Goal: Entertainment & Leisure: Consume media (video, audio)

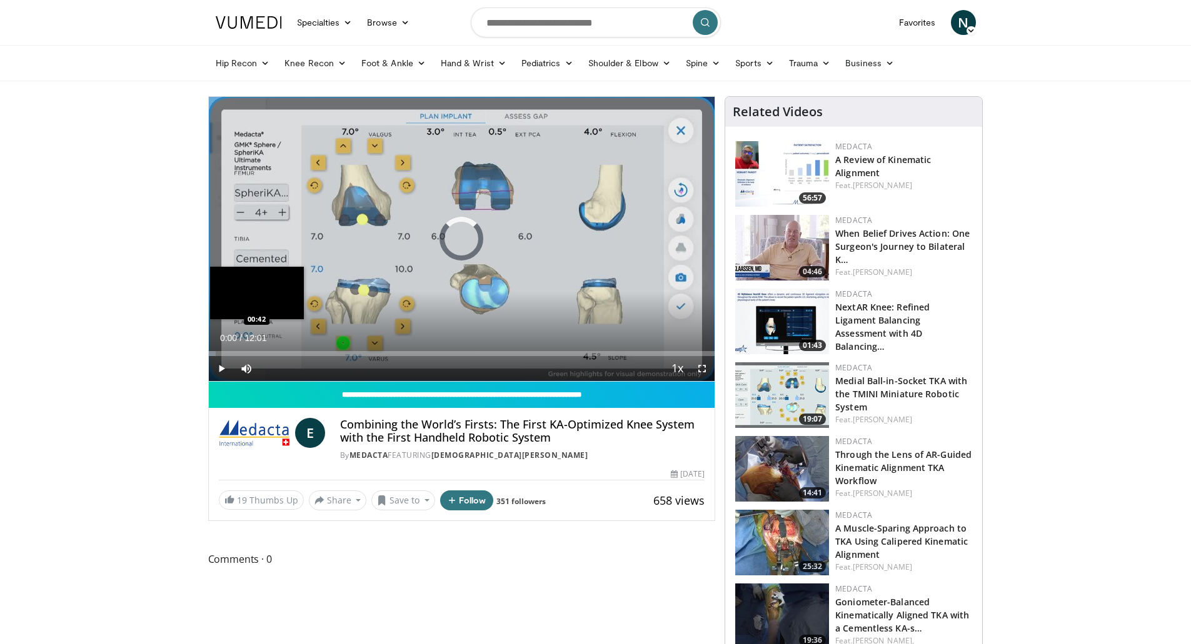
click at [238, 350] on div "Loaded : 1.36% 00:00 00:42" at bounding box center [462, 350] width 506 height 12
click at [221, 366] on span "Video Player" at bounding box center [221, 368] width 25 height 25
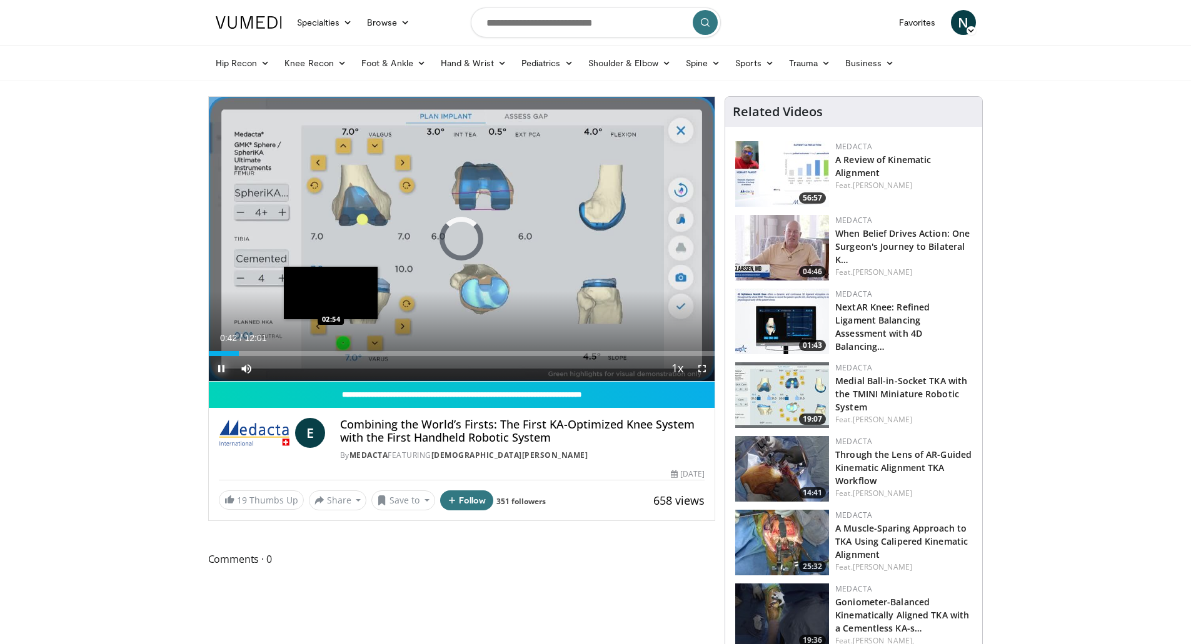
click at [331, 349] on div "Loaded : 0.00% 00:42 02:54" at bounding box center [462, 350] width 506 height 12
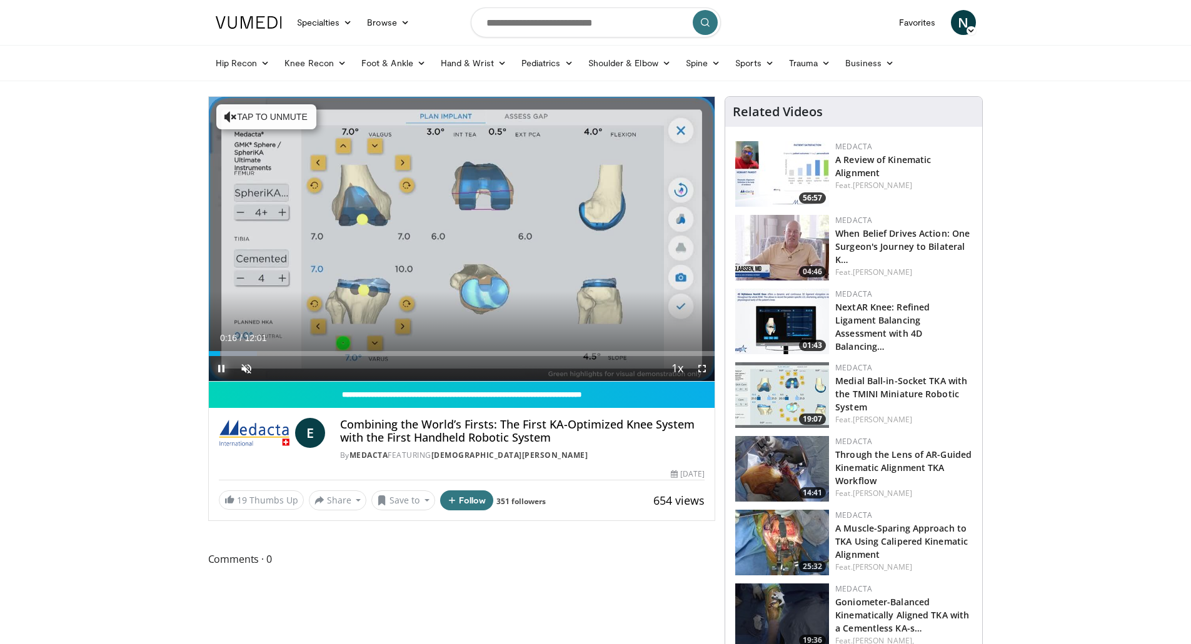
click at [219, 365] on span "Video Player" at bounding box center [221, 368] width 25 height 25
